Goal: Find specific page/section: Find specific page/section

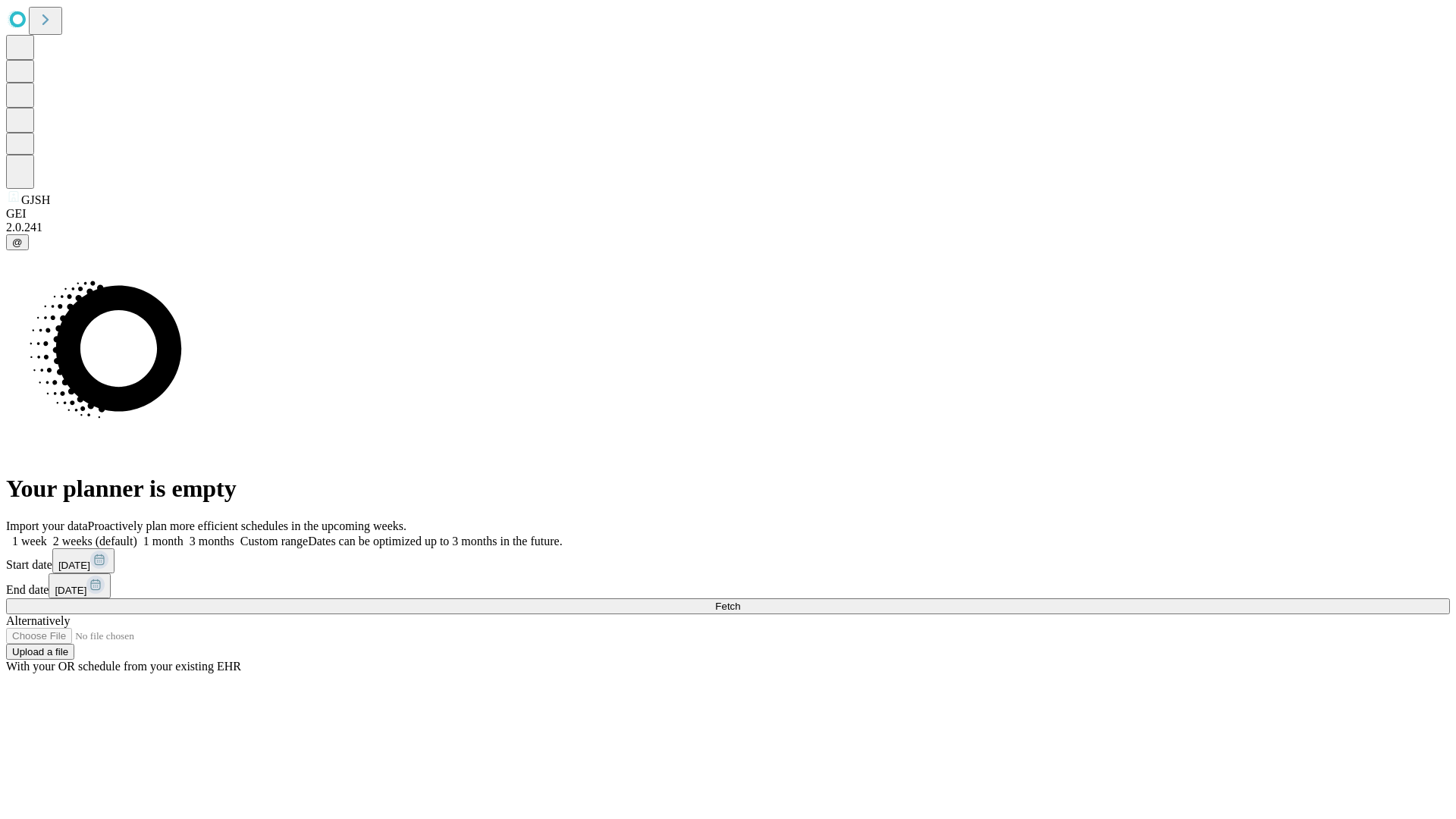
click at [741, 601] on span "Fetch" at bounding box center [728, 607] width 25 height 11
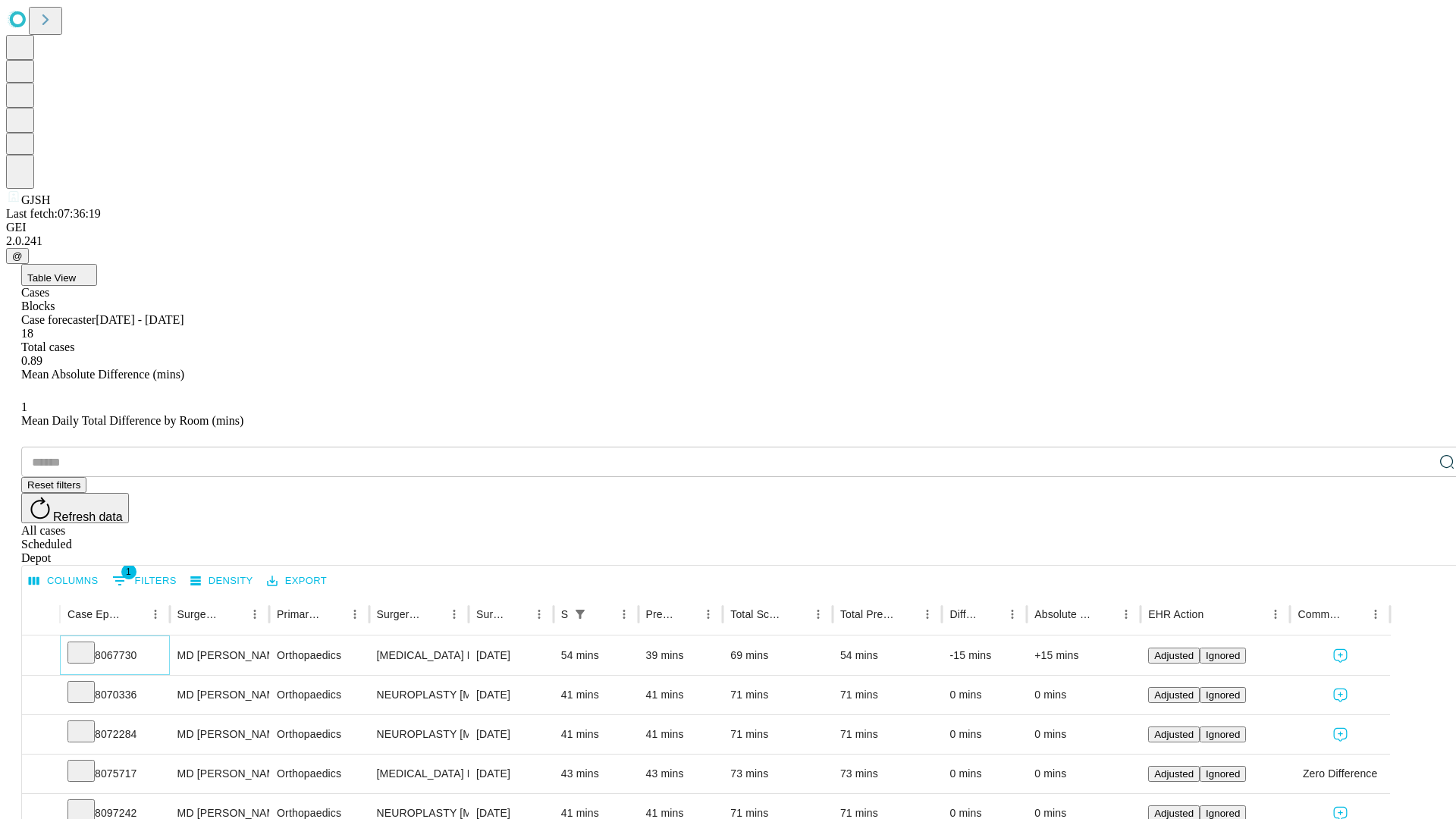
click at [89, 644] on icon at bounding box center [81, 651] width 15 height 15
